Goal: Task Accomplishment & Management: Manage account settings

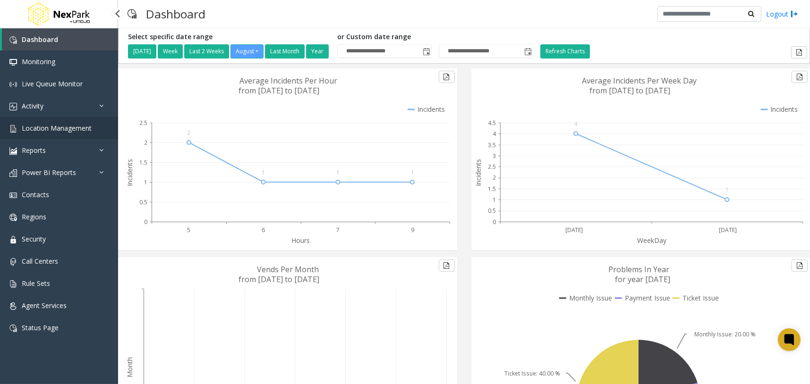
click at [102, 131] on link "Location Management" at bounding box center [59, 128] width 118 height 22
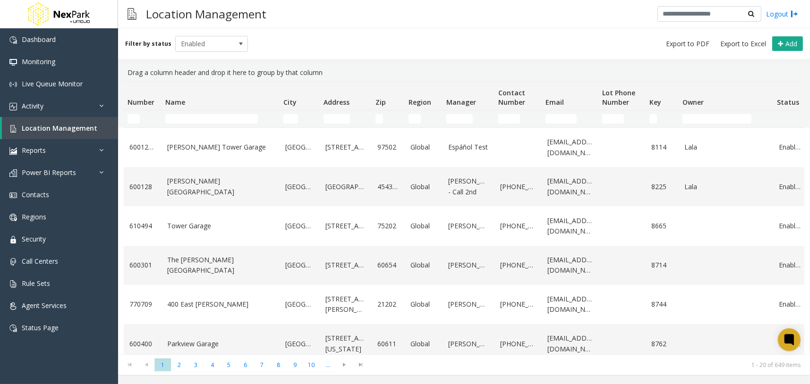
click at [205, 187] on link "[PERSON_NAME][GEOGRAPHIC_DATA]" at bounding box center [220, 186] width 107 height 21
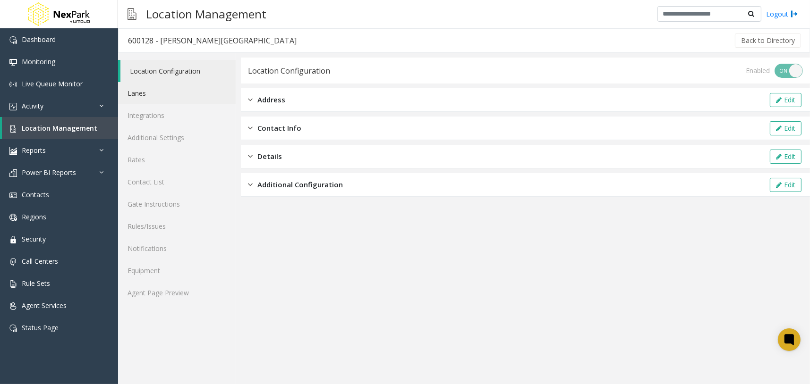
click at [162, 95] on link "Lanes" at bounding box center [177, 93] width 118 height 22
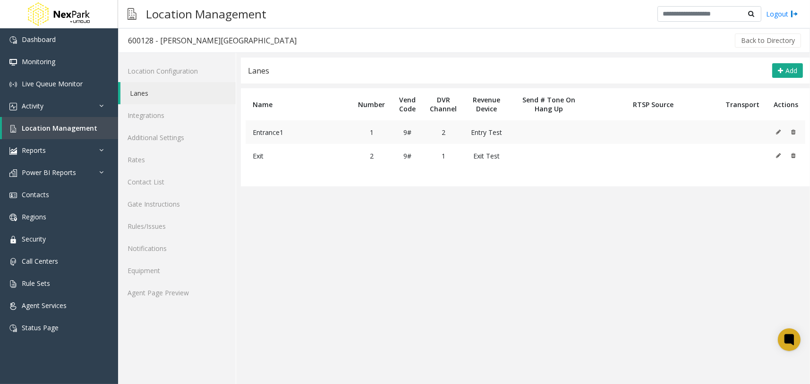
click at [779, 131] on icon at bounding box center [778, 132] width 5 height 6
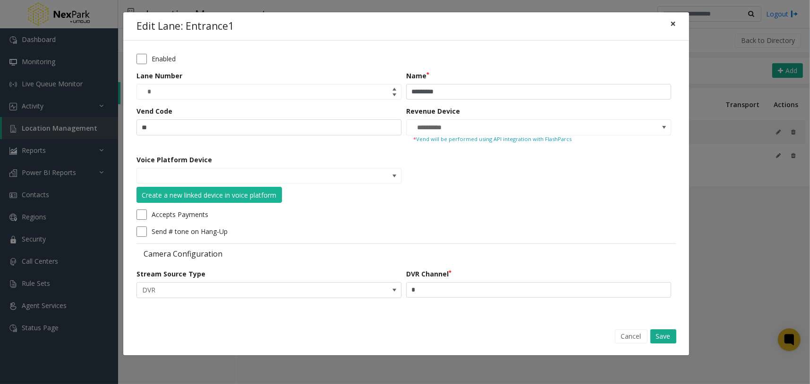
click at [672, 22] on span "×" at bounding box center [673, 23] width 6 height 13
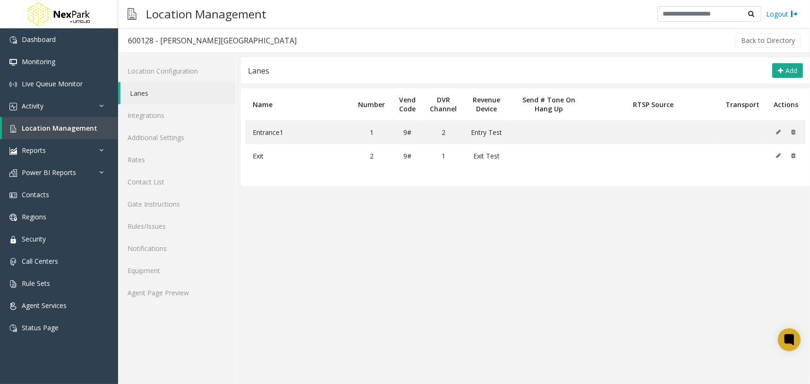
click at [725, 235] on app-lanes "**********" at bounding box center [525, 221] width 569 height 327
click at [184, 71] on link "Location Configuration" at bounding box center [177, 71] width 118 height 22
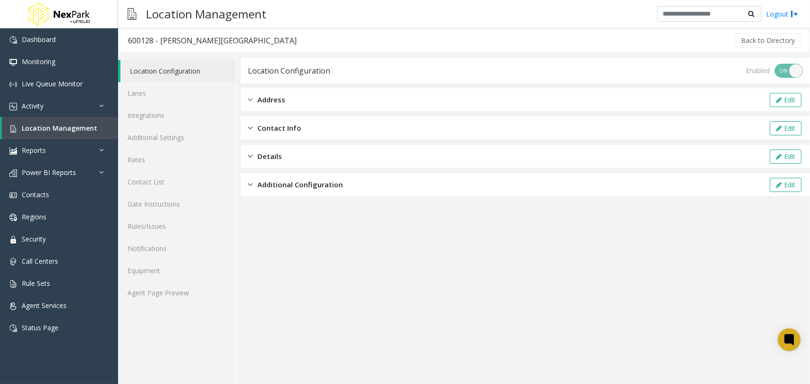
click at [287, 101] on div "Address Edit" at bounding box center [525, 100] width 569 height 24
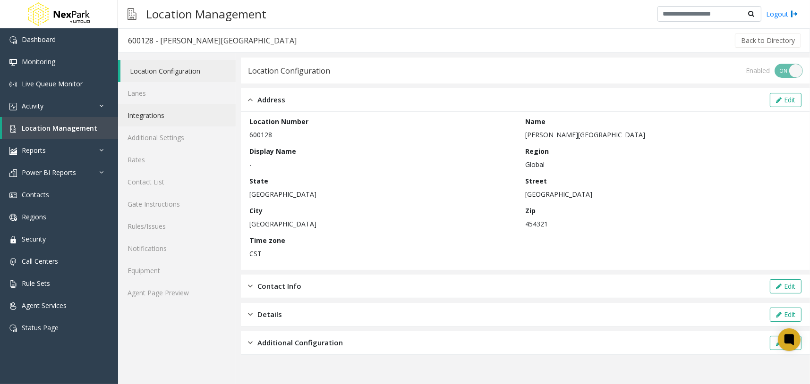
click at [195, 112] on link "Integrations" at bounding box center [177, 115] width 118 height 22
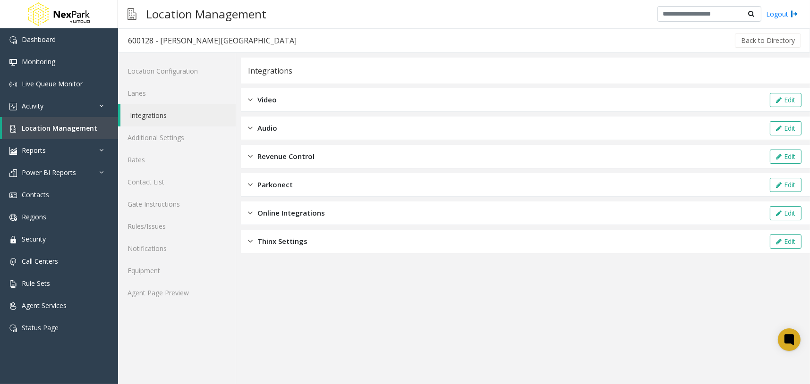
click at [290, 107] on div "Video Edit" at bounding box center [525, 100] width 569 height 24
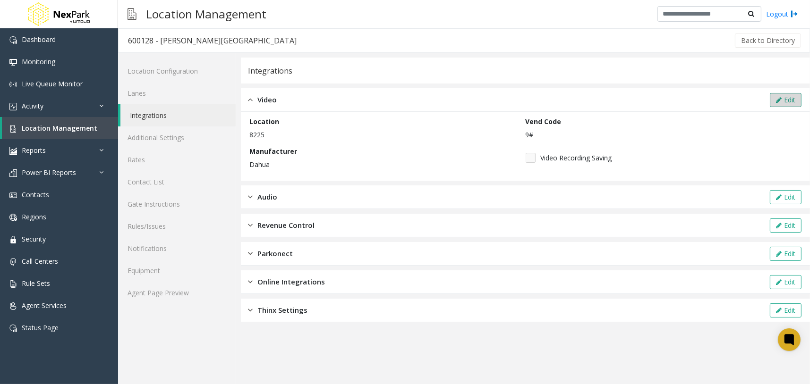
click at [786, 102] on button "Edit" at bounding box center [785, 100] width 32 height 14
